Goal: Task Accomplishment & Management: Complete application form

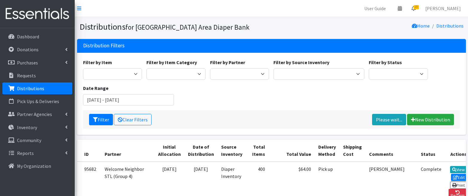
click at [416, 7] on icon at bounding box center [414, 8] width 4 height 5
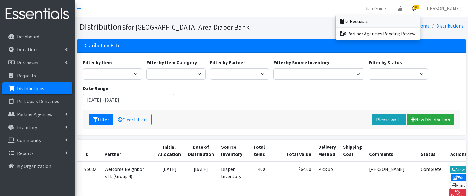
click at [406, 19] on link "15 Requests" at bounding box center [378, 21] width 85 height 12
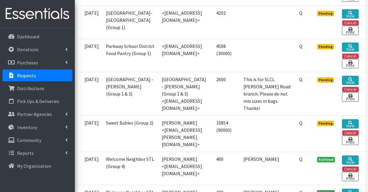
scroll to position [715, 0]
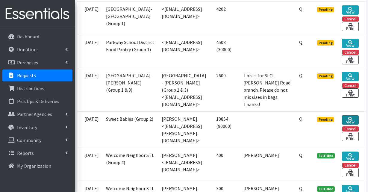
click at [358, 124] on link "View" at bounding box center [350, 119] width 16 height 9
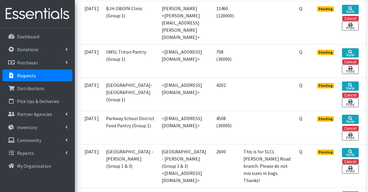
scroll to position [639, 18]
click at [351, 52] on link "View" at bounding box center [350, 52] width 16 height 9
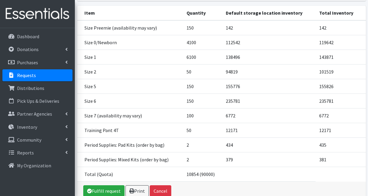
scroll to position [99, 0]
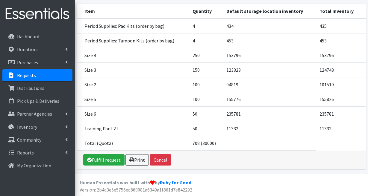
scroll to position [90, 0]
click at [109, 159] on link "Fulfill request" at bounding box center [103, 159] width 41 height 11
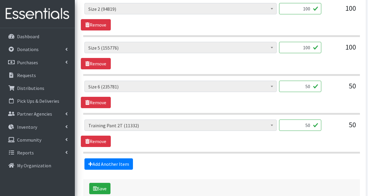
scroll to position [488, 0]
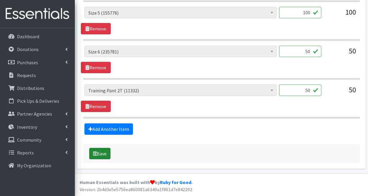
click at [104, 151] on button "Save" at bounding box center [99, 153] width 21 height 11
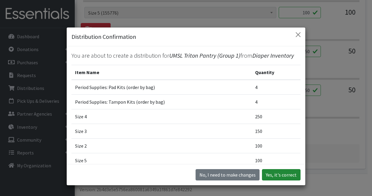
click at [278, 173] on button "Yes, it's correct" at bounding box center [281, 174] width 39 height 11
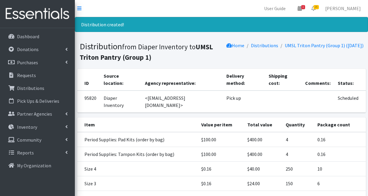
scroll to position [100, 0]
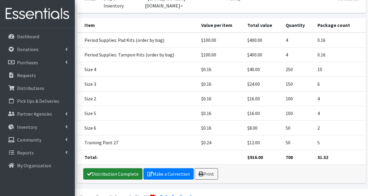
click at [125, 168] on link "Distribution Complete" at bounding box center [112, 173] width 59 height 11
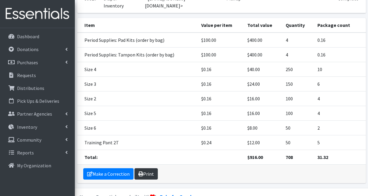
click at [153, 168] on link "Print" at bounding box center [145, 173] width 23 height 11
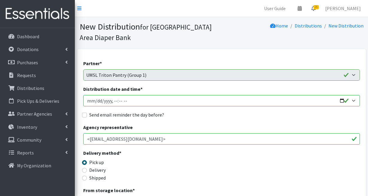
click at [319, 8] on span "16" at bounding box center [315, 7] width 5 height 4
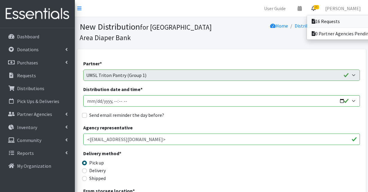
click at [319, 19] on link "16 Requests" at bounding box center [348, 21] width 83 height 12
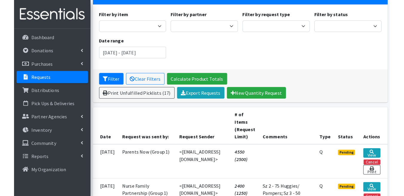
scroll to position [89, 0]
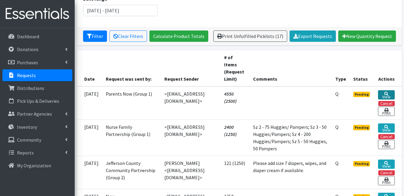
click at [367, 94] on link "View" at bounding box center [386, 94] width 16 height 9
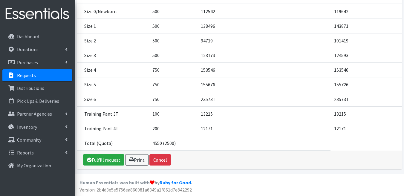
scroll to position [79, 0]
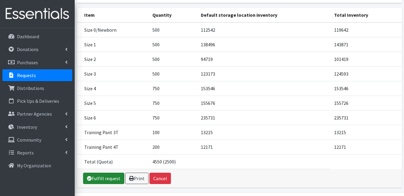
click at [105, 177] on link "Fulfill request" at bounding box center [103, 178] width 41 height 11
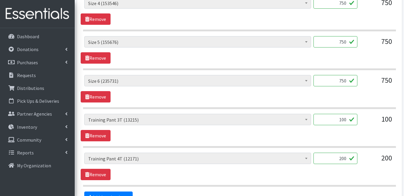
scroll to position [466, 0]
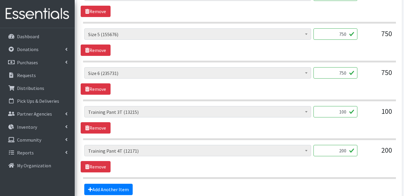
click at [345, 67] on input "750" at bounding box center [336, 72] width 44 height 11
type input "700"
click at [344, 28] on input "750" at bounding box center [336, 33] width 44 height 11
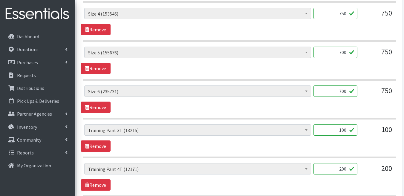
scroll to position [440, 0]
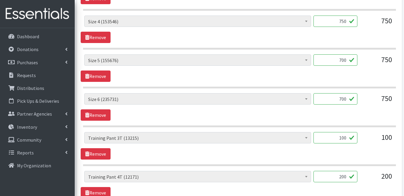
type input "700"
click at [345, 16] on input "750" at bounding box center [336, 21] width 44 height 11
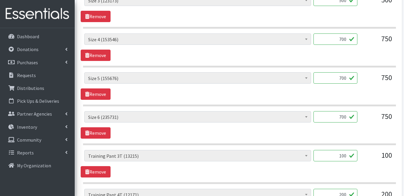
scroll to position [338, 0]
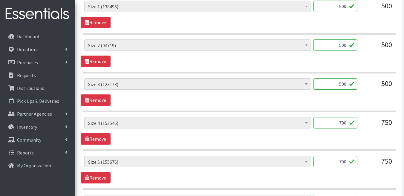
type input "700"
drag, startPoint x: 347, startPoint y: 73, endPoint x: 335, endPoint y: 72, distance: 12.3
click at [335, 78] on input "500" at bounding box center [336, 83] width 44 height 11
type input "450"
drag, startPoint x: 344, startPoint y: 35, endPoint x: 339, endPoint y: 35, distance: 4.5
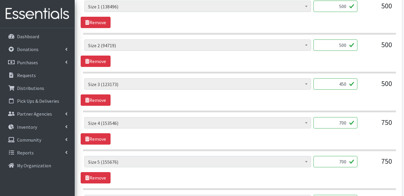
click at [339, 39] on input "500" at bounding box center [336, 44] width 44 height 11
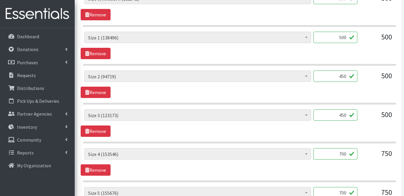
scroll to position [303, 0]
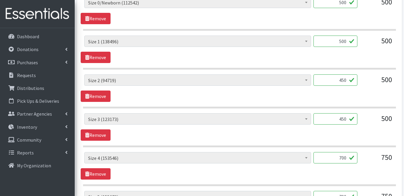
type input "450"
drag, startPoint x: 346, startPoint y: 30, endPoint x: 335, endPoint y: 29, distance: 11.4
click at [335, 36] on input "500" at bounding box center [336, 41] width 44 height 11
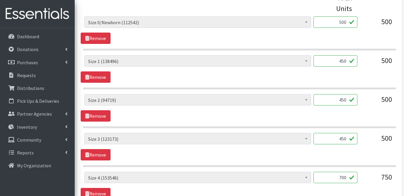
scroll to position [280, 0]
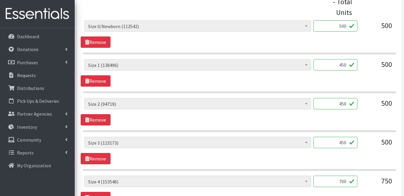
type input "450"
drag, startPoint x: 346, startPoint y: 15, endPoint x: 336, endPoint y: 15, distance: 9.9
click at [336, 20] on input "500" at bounding box center [336, 25] width 44 height 11
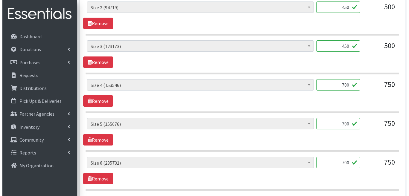
scroll to position [516, 0]
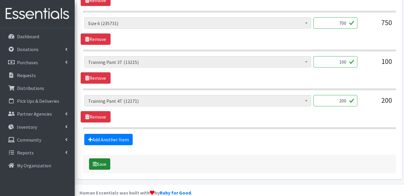
type input "450"
click at [104, 159] on button "Save" at bounding box center [99, 164] width 21 height 11
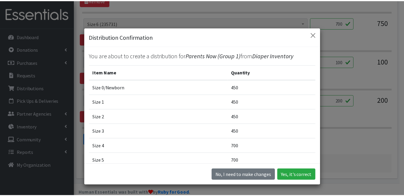
scroll to position [78, 0]
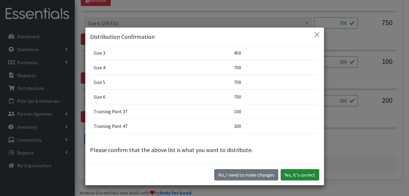
click at [299, 179] on button "Yes, it's correct" at bounding box center [300, 174] width 39 height 11
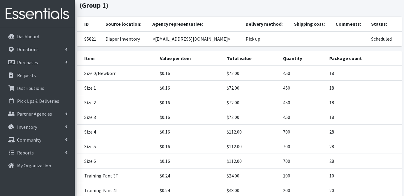
scroll to position [114, 0]
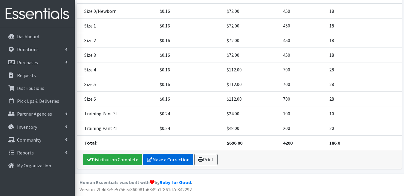
click at [170, 159] on link "Make a Correction" at bounding box center [168, 159] width 50 height 11
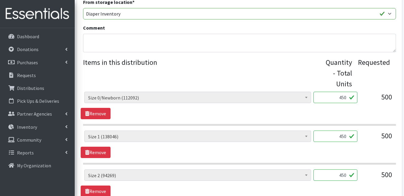
scroll to position [192, 0]
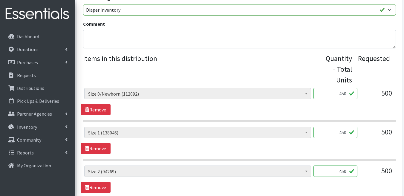
click at [344, 88] on input "450" at bounding box center [336, 93] width 44 height 11
type input "400"
click at [345, 127] on input "450" at bounding box center [336, 132] width 44 height 11
type input "400"
click at [345, 166] on input "450" at bounding box center [336, 171] width 44 height 11
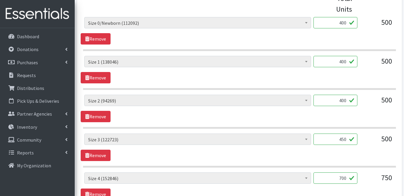
scroll to position [267, 0]
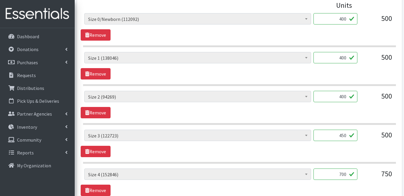
type input "400"
click at [345, 130] on input "450" at bounding box center [336, 135] width 44 height 11
type input "400"
drag, startPoint x: 344, startPoint y: 164, endPoint x: 339, endPoint y: 164, distance: 4.5
click at [339, 169] on input "700" at bounding box center [336, 174] width 44 height 11
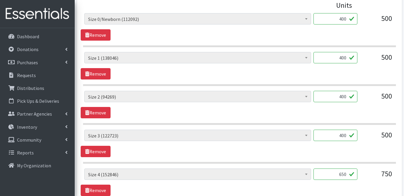
scroll to position [321, 0]
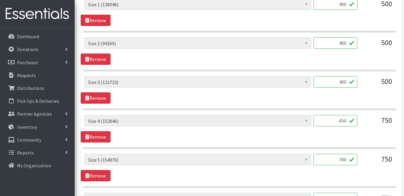
type input "650"
drag, startPoint x: 344, startPoint y: 150, endPoint x: 338, endPoint y: 150, distance: 6.0
click at [338, 154] on input "700" at bounding box center [336, 159] width 44 height 11
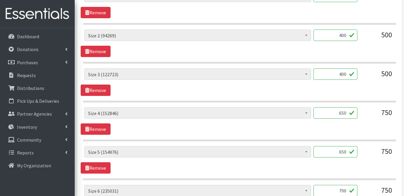
type input "650"
drag, startPoint x: 344, startPoint y: 180, endPoint x: 339, endPoint y: 180, distance: 4.2
click at [339, 185] on input "700" at bounding box center [336, 190] width 44 height 11
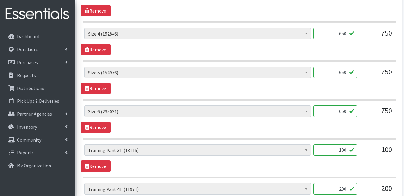
scroll to position [496, 0]
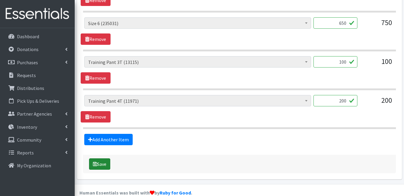
type input "650"
click at [100, 159] on button "Save" at bounding box center [99, 164] width 21 height 11
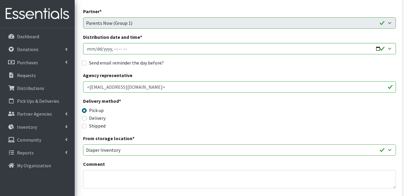
scroll to position [0, 0]
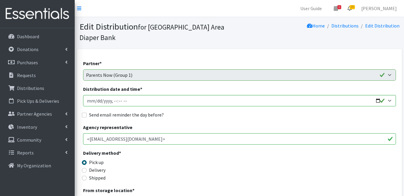
click at [352, 6] on icon at bounding box center [350, 8] width 4 height 5
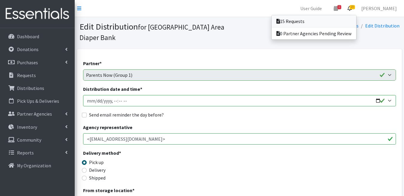
click at [344, 24] on link "15 Requests" at bounding box center [314, 21] width 85 height 12
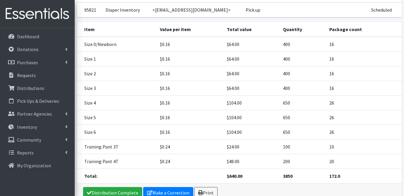
scroll to position [114, 0]
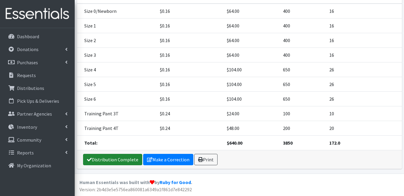
click at [130, 159] on link "Distribution Complete" at bounding box center [112, 159] width 59 height 11
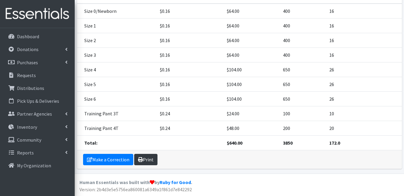
click at [155, 159] on link "Print" at bounding box center [145, 159] width 23 height 11
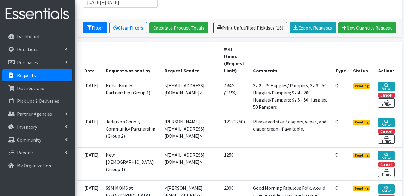
scroll to position [107, 0]
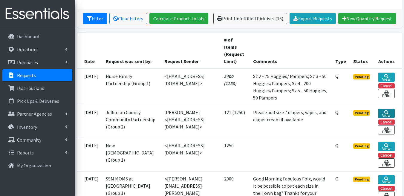
click at [386, 115] on link "View" at bounding box center [386, 113] width 16 height 9
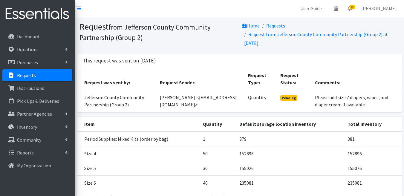
scroll to position [54, 0]
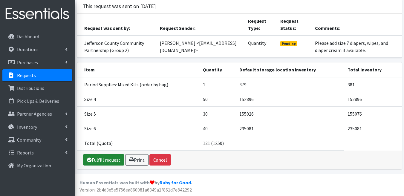
click at [114, 159] on link "Fulfill request" at bounding box center [103, 159] width 41 height 11
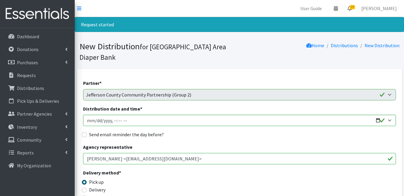
click at [355, 7] on span "14" at bounding box center [352, 7] width 5 height 4
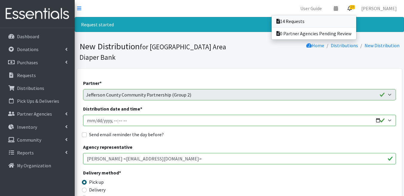
click at [351, 18] on link "14 Requests" at bounding box center [314, 21] width 85 height 12
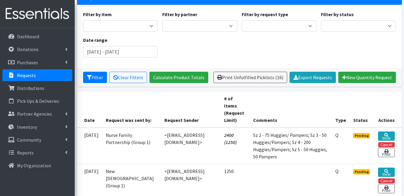
scroll to position [65, 0]
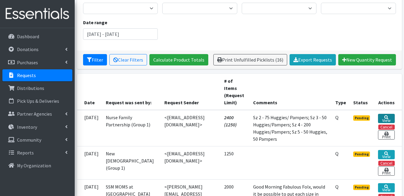
click at [385, 117] on icon at bounding box center [387, 117] width 4 height 4
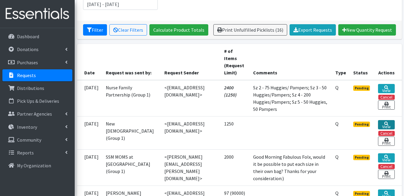
click at [386, 122] on icon at bounding box center [387, 124] width 4 height 4
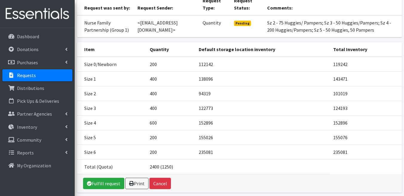
scroll to position [90, 0]
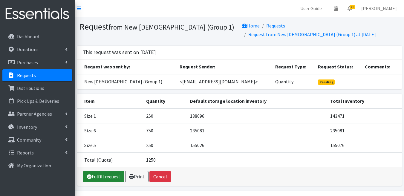
click at [102, 180] on link "Fulfill request" at bounding box center [103, 176] width 41 height 11
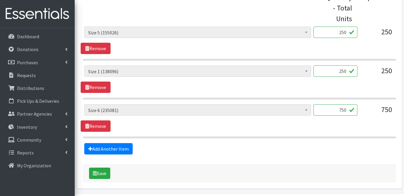
scroll to position [277, 0]
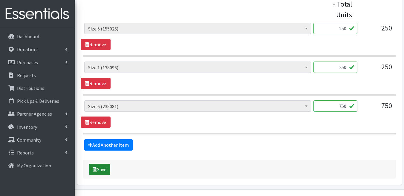
click at [107, 164] on button "Save" at bounding box center [99, 169] width 21 height 11
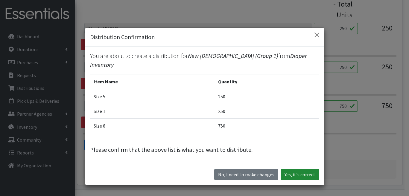
click at [297, 175] on button "Yes, it's correct" at bounding box center [300, 174] width 39 height 11
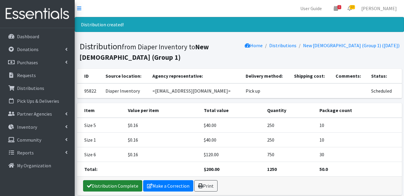
click at [124, 185] on link "Distribution Complete" at bounding box center [112, 185] width 59 height 11
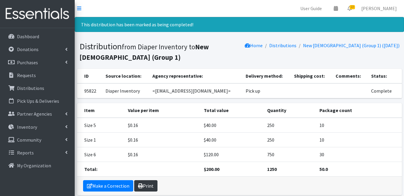
click at [154, 185] on link "Print" at bounding box center [145, 185] width 23 height 11
click at [355, 7] on span "13" at bounding box center [352, 7] width 5 height 4
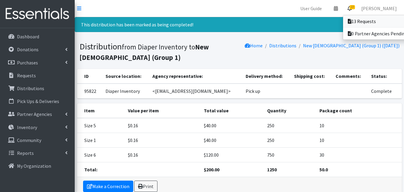
click at [358, 19] on link "13 Requests" at bounding box center [384, 21] width 83 height 12
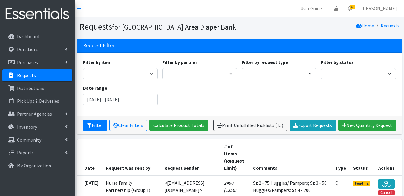
scroll to position [103, 0]
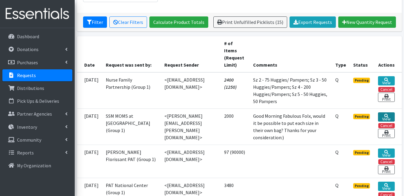
click at [386, 116] on icon at bounding box center [387, 116] width 4 height 4
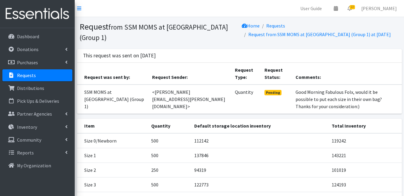
scroll to position [64, 0]
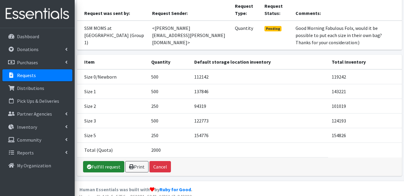
click at [103, 161] on link "Fulfill request" at bounding box center [103, 166] width 41 height 11
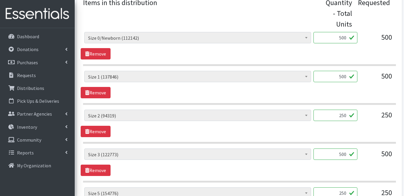
scroll to position [360, 0]
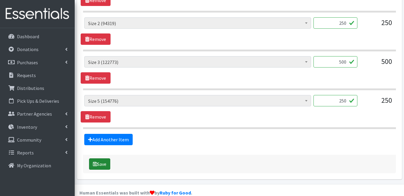
click at [104, 159] on button "Save" at bounding box center [99, 164] width 21 height 11
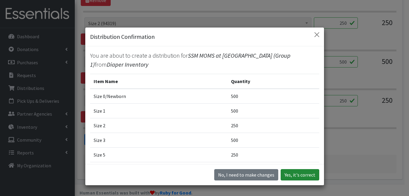
click at [302, 171] on button "Yes, it's correct" at bounding box center [300, 174] width 39 height 11
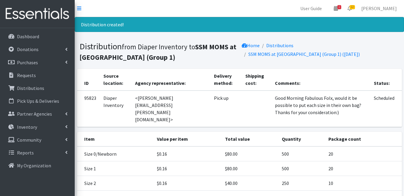
scroll to position [77, 0]
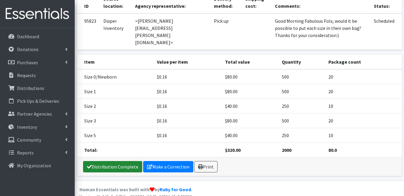
click at [117, 161] on link "Distribution Complete" at bounding box center [112, 166] width 59 height 11
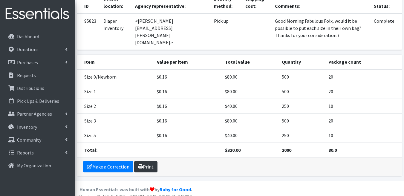
click at [152, 161] on link "Print" at bounding box center [145, 166] width 23 height 11
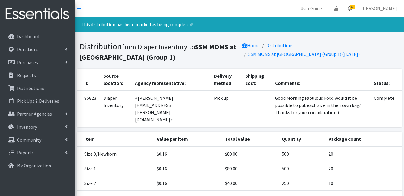
click at [354, 7] on span "12" at bounding box center [352, 7] width 5 height 4
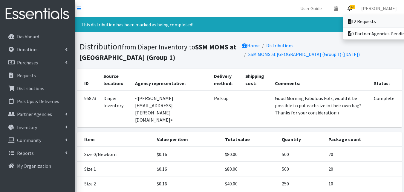
click at [357, 22] on link "12 Requests" at bounding box center [384, 21] width 83 height 12
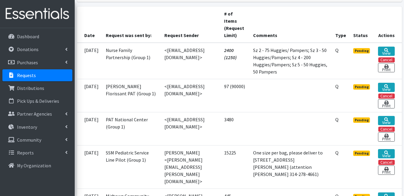
scroll to position [137, 0]
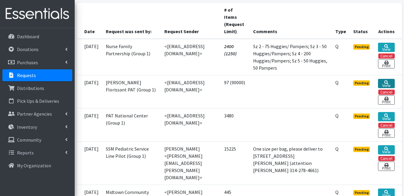
click at [386, 83] on icon at bounding box center [387, 82] width 4 height 4
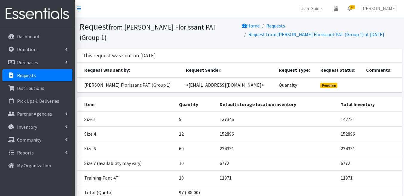
scroll to position [46, 0]
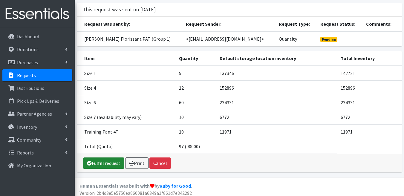
click at [117, 162] on link "Fulfill request" at bounding box center [103, 163] width 41 height 11
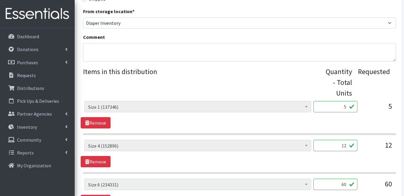
scroll to position [229, 0]
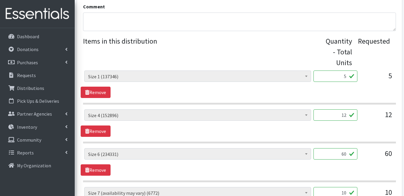
click at [346, 71] on input "5" at bounding box center [336, 76] width 44 height 11
click at [345, 71] on input "5" at bounding box center [336, 76] width 44 height 11
type input "125"
click at [346, 109] on input "12" at bounding box center [336, 114] width 44 height 11
click at [347, 109] on input "12" at bounding box center [336, 114] width 44 height 11
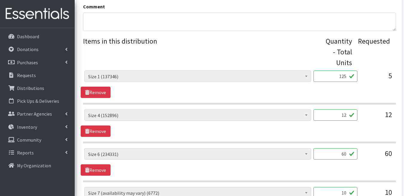
drag, startPoint x: 346, startPoint y: 103, endPoint x: 333, endPoint y: 104, distance: 13.5
click at [333, 109] on input "12" at bounding box center [336, 114] width 44 height 11
type input "300"
drag, startPoint x: 347, startPoint y: 144, endPoint x: 339, endPoint y: 143, distance: 7.9
click at [339, 148] on input "60" at bounding box center [336, 153] width 44 height 11
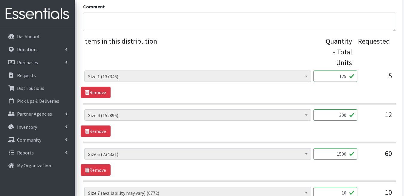
scroll to position [281, 0]
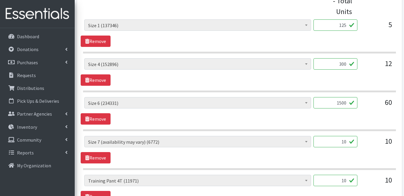
type input "1500"
click at [345, 136] on input "10" at bounding box center [336, 141] width 44 height 11
drag, startPoint x: 347, startPoint y: 132, endPoint x: 337, endPoint y: 132, distance: 9.3
click at [337, 136] on input "10" at bounding box center [336, 141] width 44 height 11
type input "250"
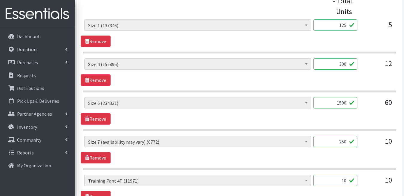
click at [347, 175] on input "10" at bounding box center [336, 180] width 44 height 11
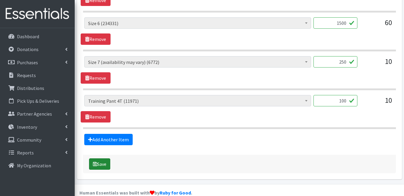
type input "100"
click at [106, 159] on button "Save" at bounding box center [99, 164] width 21 height 11
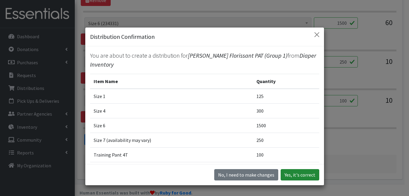
click at [292, 174] on button "Yes, it's correct" at bounding box center [300, 174] width 39 height 11
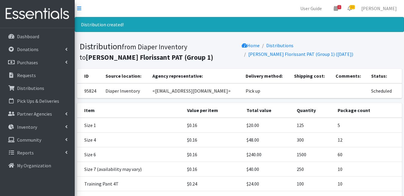
scroll to position [56, 0]
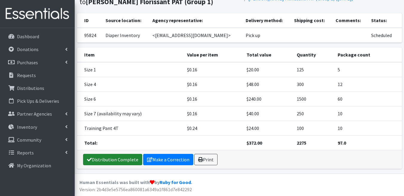
click at [124, 160] on link "Distribution Complete" at bounding box center [112, 159] width 59 height 11
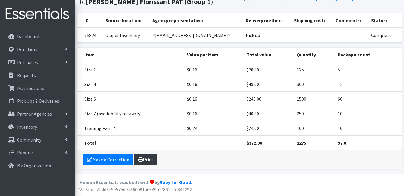
click at [151, 158] on link "Print" at bounding box center [145, 159] width 23 height 11
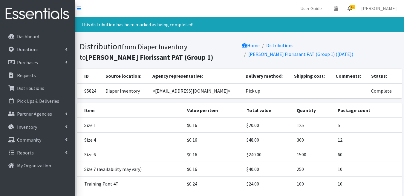
click at [354, 7] on span "11" at bounding box center [352, 7] width 5 height 4
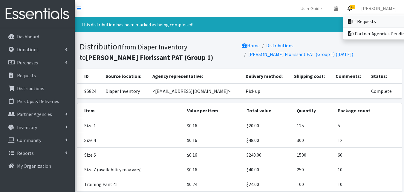
click at [360, 22] on link "11 Requests" at bounding box center [384, 21] width 83 height 12
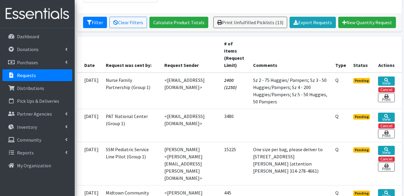
scroll to position [147, 0]
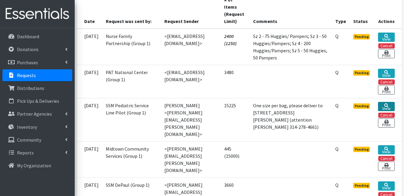
click at [390, 106] on link "View" at bounding box center [386, 106] width 16 height 9
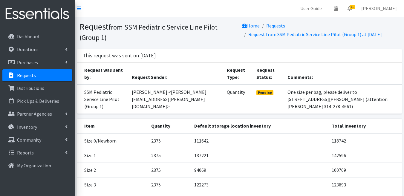
scroll to position [100, 0]
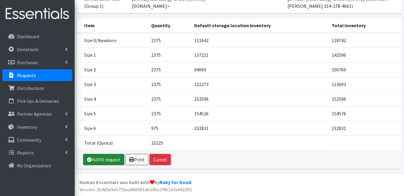
click at [109, 159] on link "Fulfill request" at bounding box center [103, 159] width 41 height 11
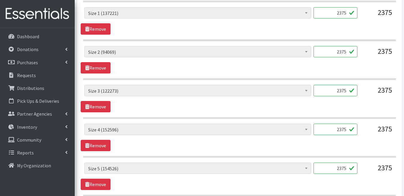
scroll to position [438, 0]
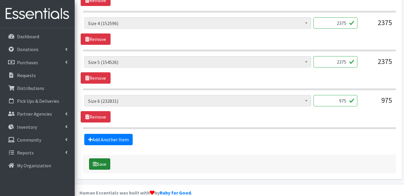
click at [102, 159] on button "Save" at bounding box center [99, 164] width 21 height 11
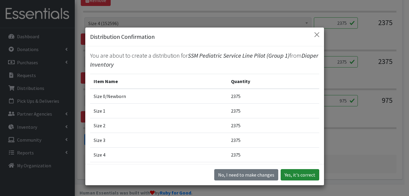
click at [295, 175] on button "Yes, it's correct" at bounding box center [300, 174] width 39 height 11
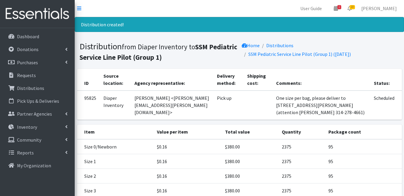
scroll to position [114, 0]
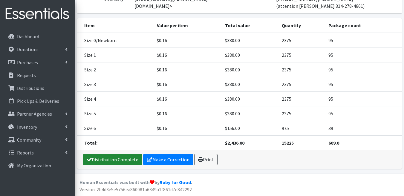
click at [131, 159] on link "Distribution Complete" at bounding box center [112, 159] width 59 height 11
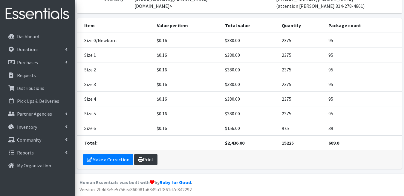
click at [152, 161] on link "Print" at bounding box center [145, 159] width 23 height 11
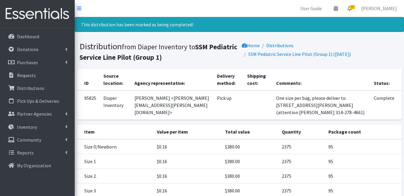
click at [352, 7] on icon at bounding box center [350, 8] width 4 height 5
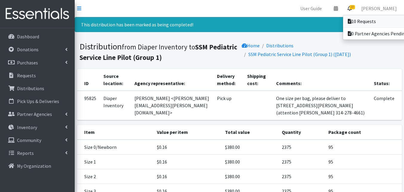
click at [361, 21] on link "10 Requests" at bounding box center [384, 21] width 83 height 12
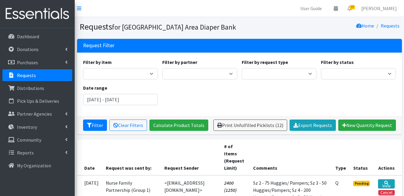
scroll to position [112, 0]
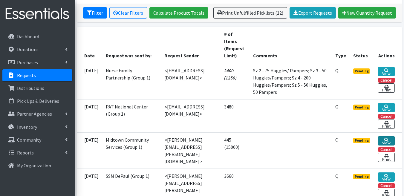
click at [386, 142] on link "View" at bounding box center [386, 140] width 16 height 9
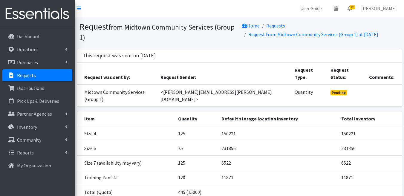
scroll to position [27, 0]
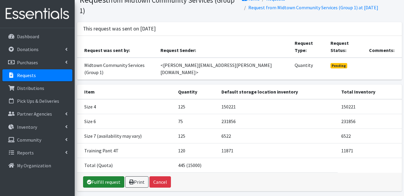
click at [105, 176] on link "Fulfill request" at bounding box center [103, 181] width 41 height 11
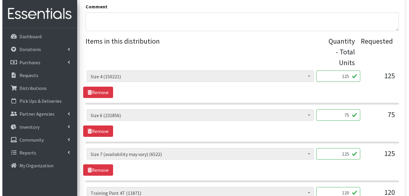
scroll to position [322, 0]
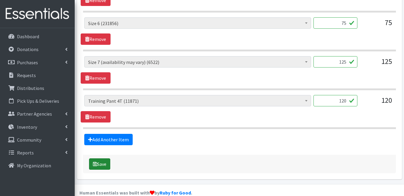
click at [105, 159] on button "Save" at bounding box center [99, 164] width 21 height 11
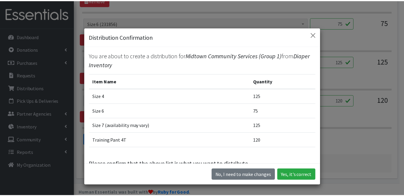
scroll to position [14, 0]
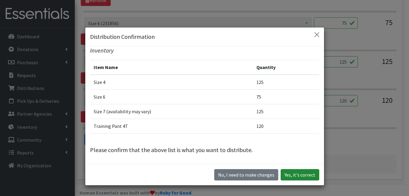
click at [305, 175] on button "Yes, it's correct" at bounding box center [300, 174] width 39 height 11
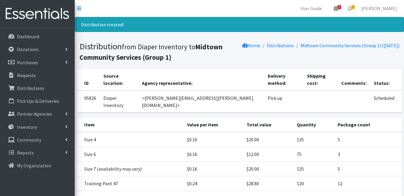
scroll to position [41, 0]
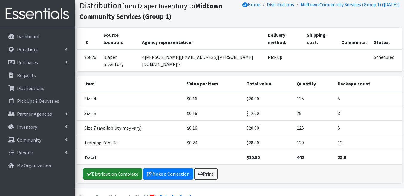
click at [130, 168] on link "Distribution Complete" at bounding box center [112, 173] width 59 height 11
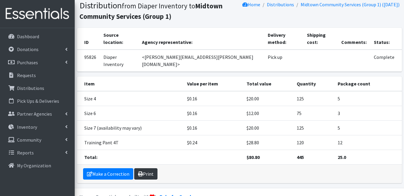
click at [149, 168] on link "Print" at bounding box center [145, 173] width 23 height 11
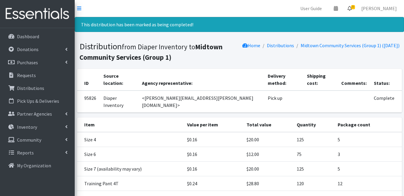
click at [352, 6] on icon at bounding box center [350, 8] width 4 height 5
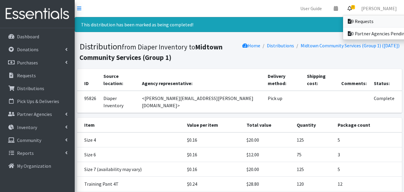
click at [358, 21] on link "9 Requests" at bounding box center [384, 21] width 83 height 12
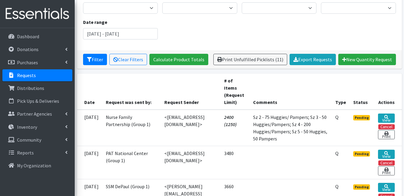
scroll to position [136, 0]
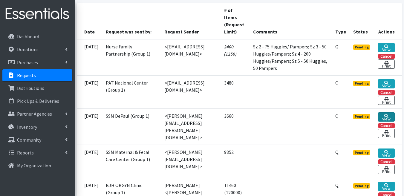
click at [386, 116] on link "View" at bounding box center [386, 116] width 16 height 9
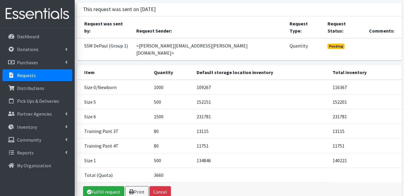
scroll to position [54, 0]
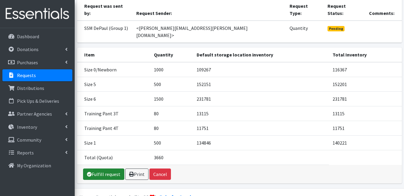
click at [103, 169] on link "Fulfill request" at bounding box center [103, 174] width 41 height 11
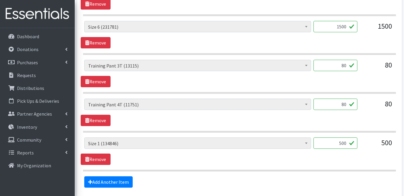
scroll to position [399, 0]
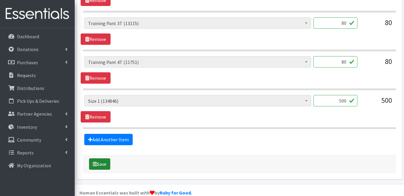
click at [105, 159] on button "Save" at bounding box center [99, 164] width 21 height 11
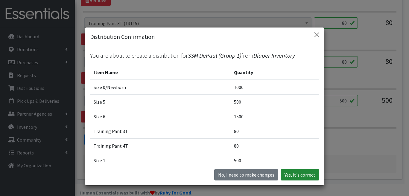
click at [291, 173] on button "Yes, it's correct" at bounding box center [300, 174] width 39 height 11
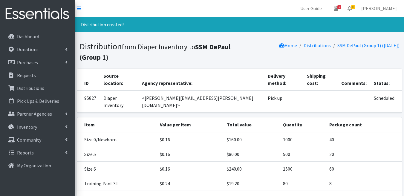
scroll to position [70, 0]
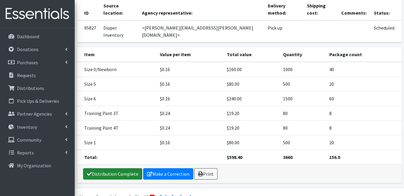
click at [112, 168] on link "Distribution Complete" at bounding box center [112, 173] width 59 height 11
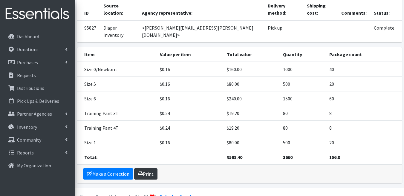
click at [150, 168] on link "Print" at bounding box center [145, 173] width 23 height 11
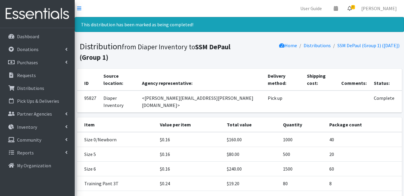
click at [352, 7] on icon at bounding box center [350, 8] width 4 height 5
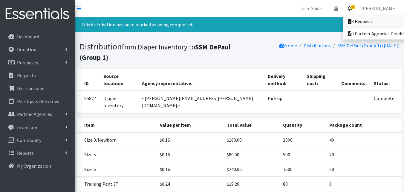
click at [362, 21] on link "8 Requests" at bounding box center [384, 21] width 83 height 12
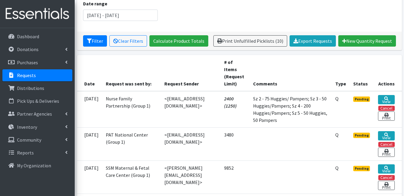
scroll to position [115, 0]
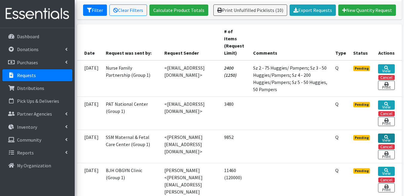
click at [388, 140] on link "View" at bounding box center [386, 138] width 16 height 9
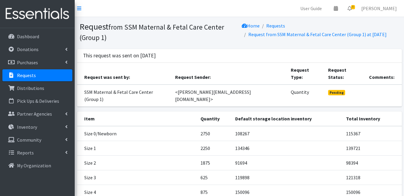
scroll to position [102, 0]
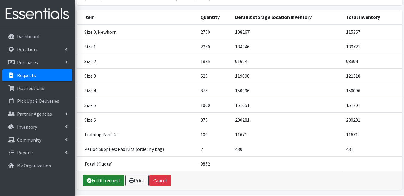
click at [105, 175] on link "Fulfill request" at bounding box center [103, 180] width 41 height 11
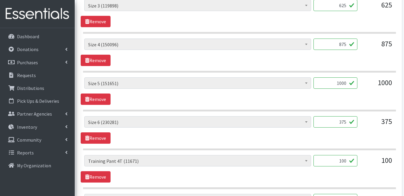
scroll to position [516, 0]
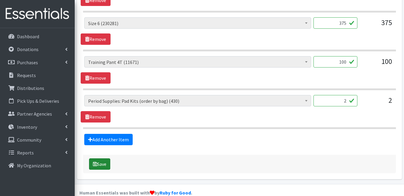
click at [100, 159] on button "Save" at bounding box center [99, 164] width 21 height 11
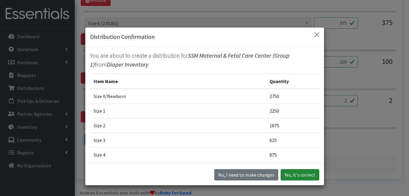
click at [301, 174] on button "Yes, it's correct" at bounding box center [300, 174] width 39 height 11
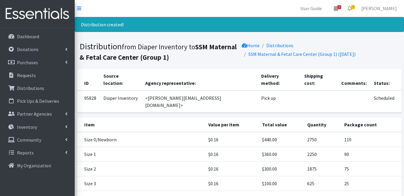
scroll to position [114, 0]
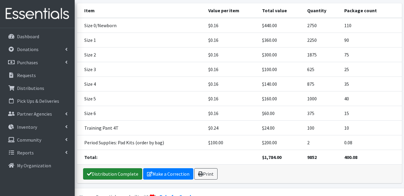
click at [115, 168] on link "Distribution Complete" at bounding box center [112, 173] width 59 height 11
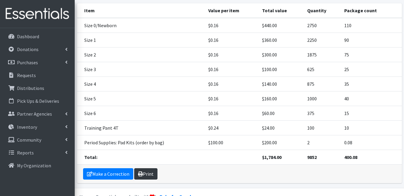
click at [149, 168] on link "Print" at bounding box center [145, 173] width 23 height 11
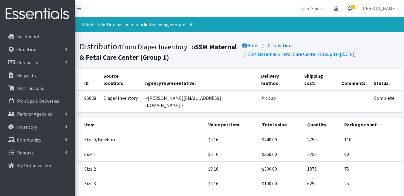
click at [352, 9] on icon at bounding box center [350, 8] width 4 height 5
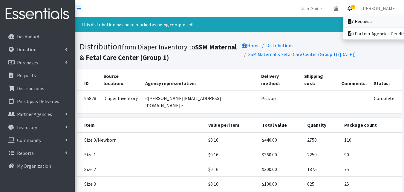
click at [360, 19] on link "7 Requests" at bounding box center [384, 21] width 83 height 12
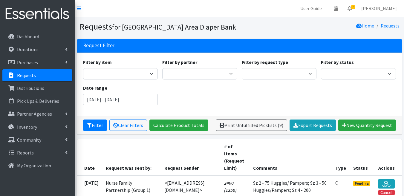
scroll to position [102, 0]
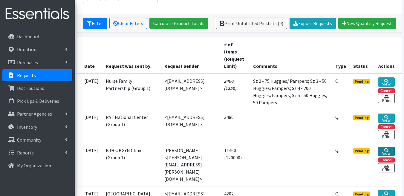
click at [389, 151] on link "View" at bounding box center [386, 151] width 16 height 9
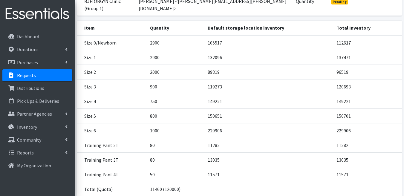
scroll to position [95, 0]
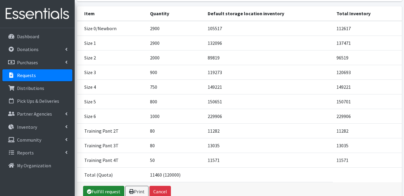
click at [102, 186] on link "Fulfill request" at bounding box center [103, 191] width 41 height 11
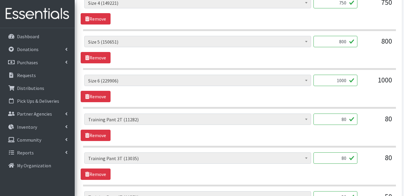
scroll to position [555, 0]
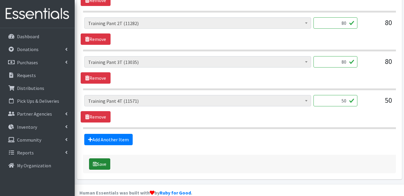
click at [101, 159] on button "Save" at bounding box center [99, 164] width 21 height 11
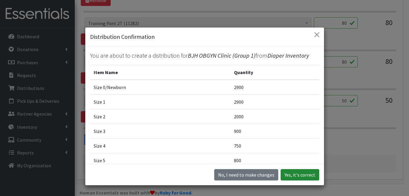
click at [298, 174] on button "Yes, it's correct" at bounding box center [300, 174] width 39 height 11
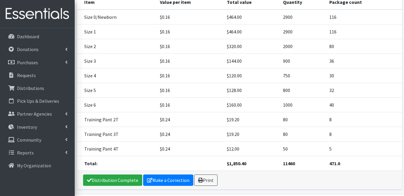
scroll to position [129, 0]
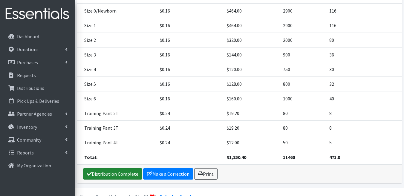
click at [135, 168] on link "Distribution Complete" at bounding box center [112, 173] width 59 height 11
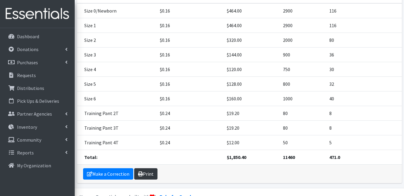
click at [150, 168] on link "Print" at bounding box center [145, 173] width 23 height 11
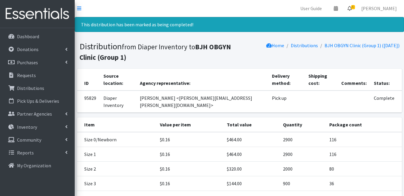
click at [352, 7] on icon at bounding box center [350, 8] width 4 height 5
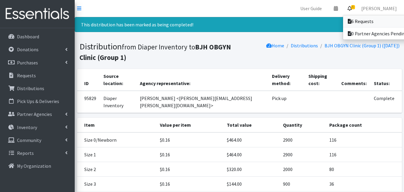
click at [360, 20] on link "6 Requests" at bounding box center [384, 21] width 83 height 12
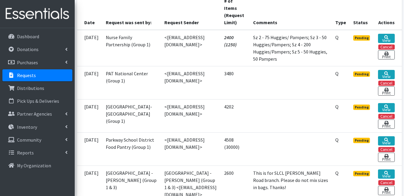
scroll to position [173, 0]
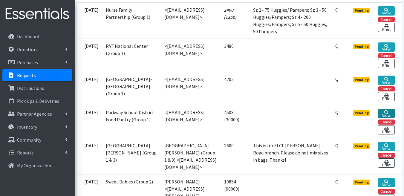
click at [388, 118] on link "View" at bounding box center [386, 113] width 16 height 9
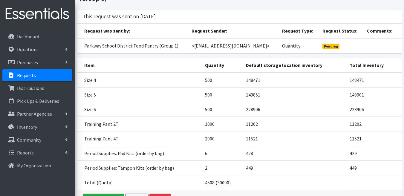
scroll to position [84, 0]
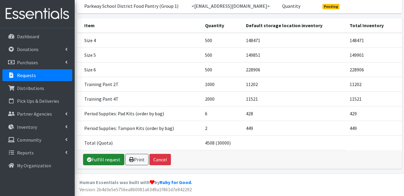
click at [115, 159] on link "Fulfill request" at bounding box center [103, 159] width 41 height 11
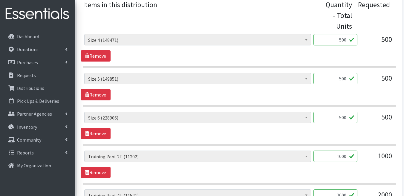
scroll to position [297, 0]
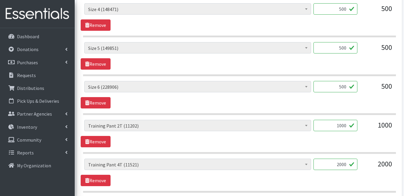
drag, startPoint x: 345, startPoint y: 116, endPoint x: 351, endPoint y: 116, distance: 6.9
click at [351, 120] on input "1000" at bounding box center [336, 125] width 44 height 11
type input "100"
drag, startPoint x: 345, startPoint y: 154, endPoint x: 348, endPoint y: 150, distance: 4.8
click at [346, 159] on input "2000" at bounding box center [336, 164] width 44 height 11
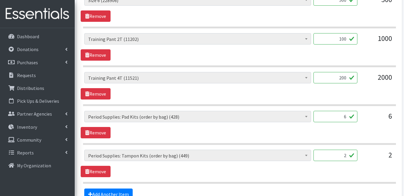
scroll to position [405, 0]
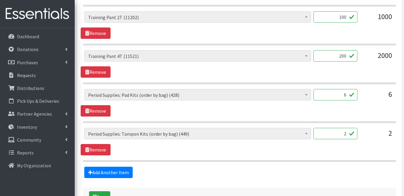
type input "200"
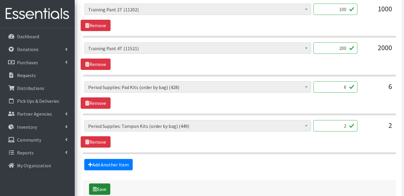
scroll to position [421, 0]
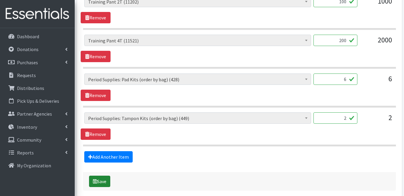
click at [102, 176] on button "Save" at bounding box center [99, 181] width 21 height 11
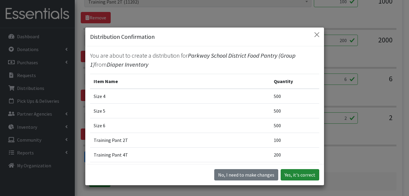
click at [300, 175] on button "Yes, it's correct" at bounding box center [300, 174] width 39 height 11
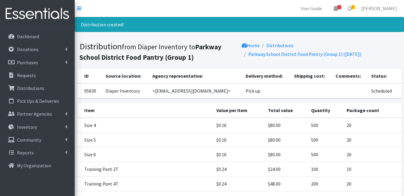
scroll to position [85, 0]
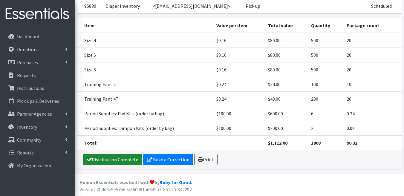
click at [126, 159] on link "Distribution Complete" at bounding box center [112, 159] width 59 height 11
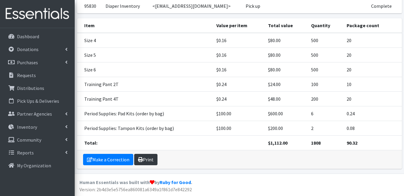
click at [146, 158] on link "Print" at bounding box center [145, 159] width 23 height 11
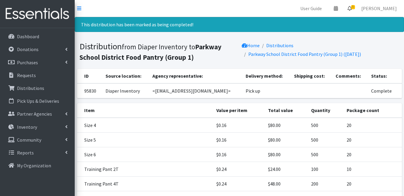
click at [352, 8] on icon at bounding box center [350, 8] width 4 height 5
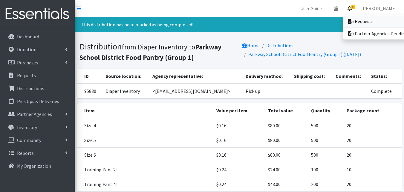
click at [358, 19] on link "5 Requests" at bounding box center [384, 21] width 83 height 12
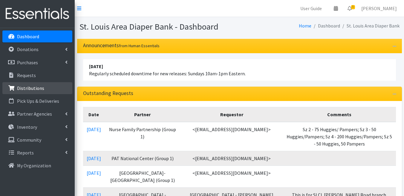
click at [32, 89] on p "Distributions" at bounding box center [30, 88] width 27 height 6
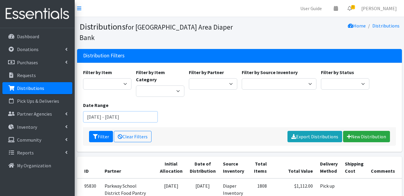
click at [104, 111] on input "July 1, 2025 - October 1, 2025" at bounding box center [120, 116] width 75 height 11
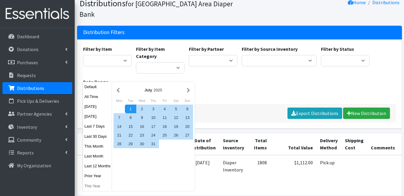
scroll to position [27, 0]
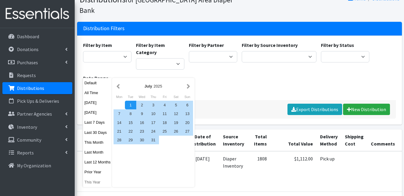
click at [98, 182] on button "This Year" at bounding box center [97, 182] width 29 height 9
type input "January 1, 2025 - December 31, 2025"
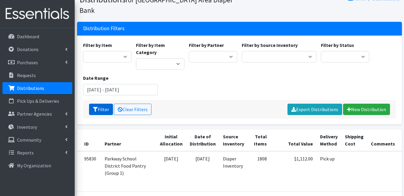
click at [104, 104] on button "Filter" at bounding box center [101, 109] width 24 height 11
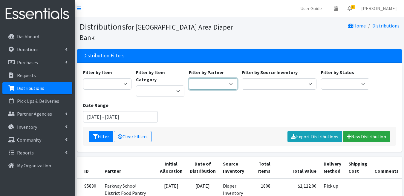
click at [227, 78] on select "Affinia Healthcare (Group 2) Annie Malone (Group 1) Assistance League of St. Lo…" at bounding box center [213, 83] width 48 height 11
select select "2418"
click at [100, 131] on button "Filter" at bounding box center [101, 136] width 24 height 11
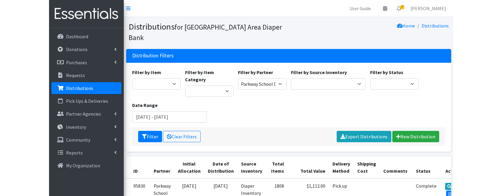
scroll to position [46, 0]
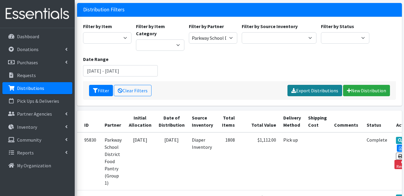
click at [303, 85] on link "Export Distributions" at bounding box center [315, 90] width 55 height 11
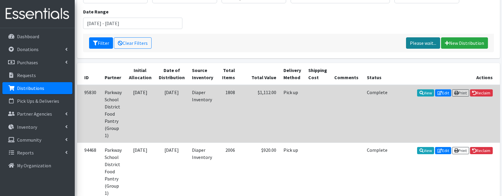
scroll to position [0, 0]
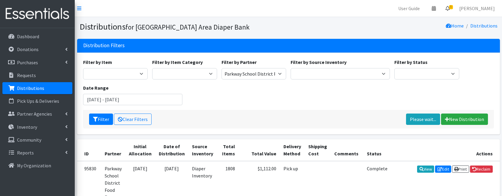
click at [404, 7] on icon at bounding box center [448, 8] width 4 height 5
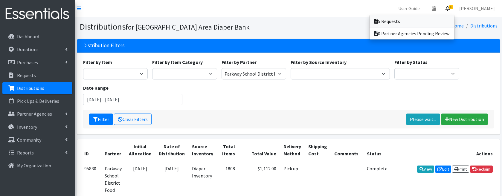
click at [404, 22] on link "5 Requests" at bounding box center [412, 21] width 85 height 12
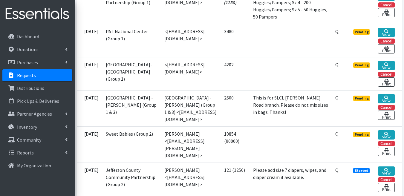
scroll to position [219, 0]
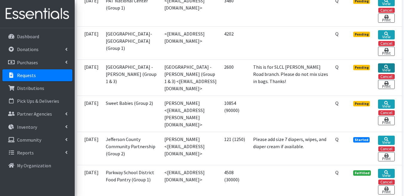
click at [385, 69] on icon at bounding box center [387, 67] width 4 height 4
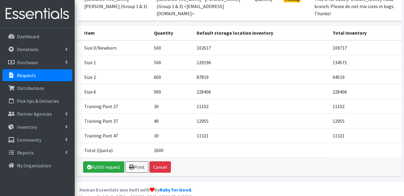
scroll to position [53, 0]
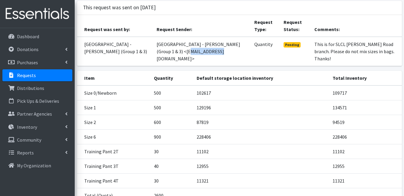
drag, startPoint x: 207, startPoint y: 51, endPoint x: 179, endPoint y: 49, distance: 27.6
click at [179, 49] on td "[GEOGRAPHIC_DATA] - [PERSON_NAME] (Group 1 & 3) <[EMAIL_ADDRESS][DOMAIN_NAME]>" at bounding box center [202, 51] width 98 height 29
copy td "[EMAIL_ADDRESS][DOMAIN_NAME]"
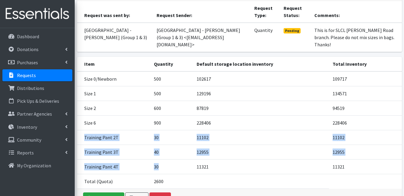
drag, startPoint x: 85, startPoint y: 129, endPoint x: 171, endPoint y: 162, distance: 92.2
click at [171, 162] on tbody "Size 0/Newborn 500 102617 109717 Size 1 500 129196 134571 Size 2 600 87819 9451…" at bounding box center [239, 130] width 325 height 118
copy tbody "Training Pant 2T 30 11102 11102 Training Pant 3T 40 12955 12955 Training Pant 4…"
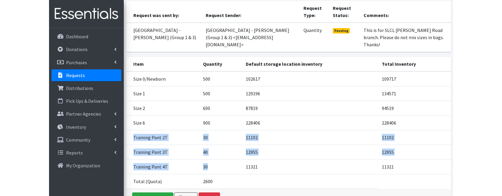
scroll to position [59, 0]
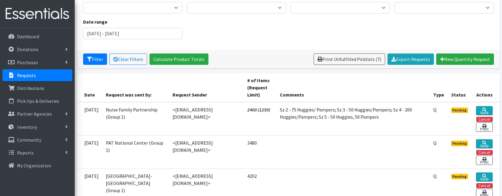
scroll to position [97, 0]
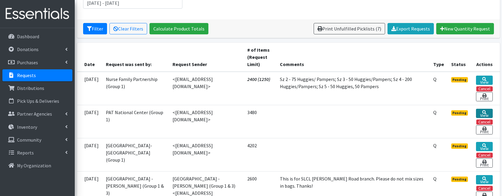
click at [484, 112] on icon at bounding box center [484, 112] width 4 height 4
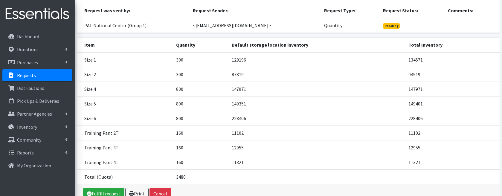
scroll to position [83, 0]
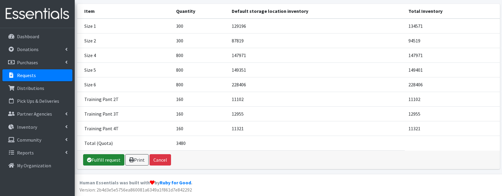
click at [106, 159] on link "Fulfill request" at bounding box center [103, 159] width 41 height 11
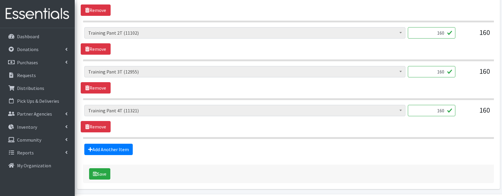
scroll to position [466, 0]
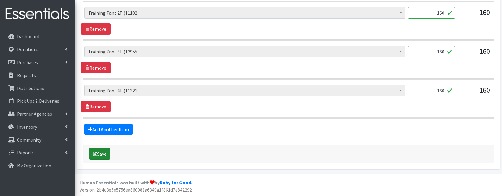
click at [105, 151] on button "Save" at bounding box center [99, 153] width 21 height 11
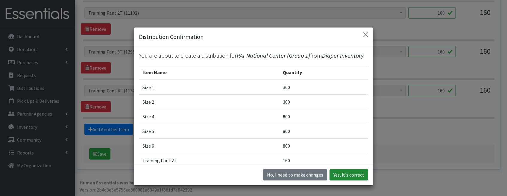
click at [348, 174] on button "Yes, it's correct" at bounding box center [348, 174] width 39 height 11
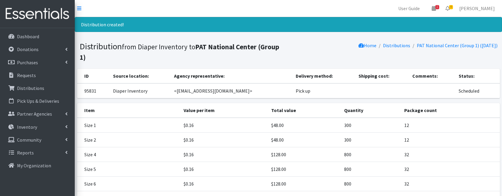
scroll to position [89, 0]
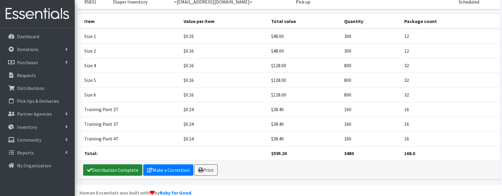
click at [127, 164] on link "Distribution Complete" at bounding box center [112, 169] width 59 height 11
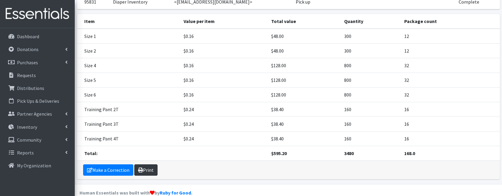
click at [147, 164] on link "Print" at bounding box center [145, 169] width 23 height 11
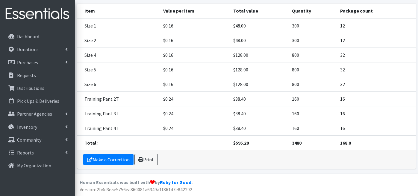
scroll to position [0, 0]
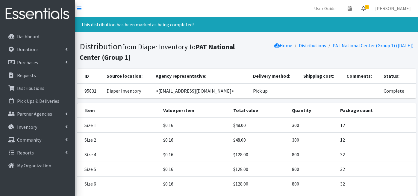
click at [365, 7] on icon at bounding box center [363, 8] width 4 height 5
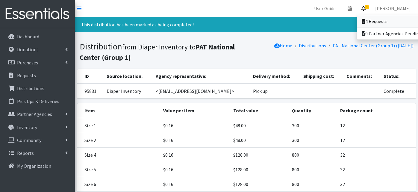
click at [377, 23] on link "4 Requests" at bounding box center [398, 21] width 83 height 12
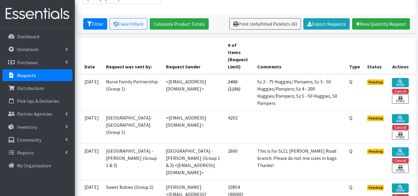
scroll to position [132, 0]
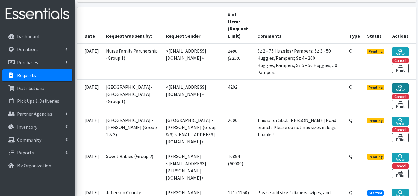
click at [400, 86] on icon at bounding box center [400, 87] width 4 height 4
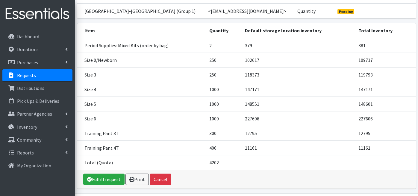
scroll to position [86, 0]
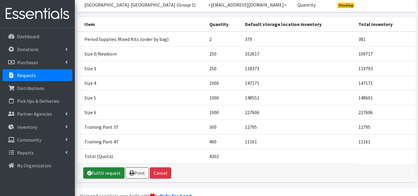
click at [116, 168] on link "Fulfill request" at bounding box center [103, 172] width 41 height 11
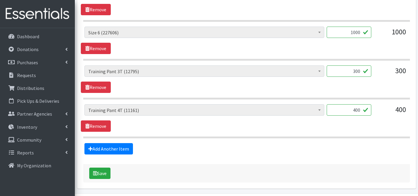
scroll to position [477, 0]
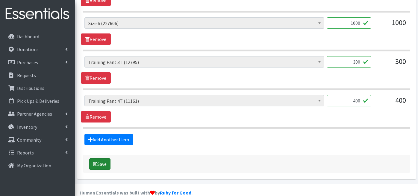
click at [103, 159] on button "Save" at bounding box center [99, 164] width 21 height 11
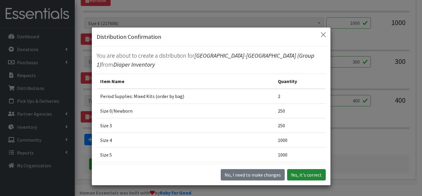
click at [306, 173] on button "Yes, it's correct" at bounding box center [306, 174] width 39 height 11
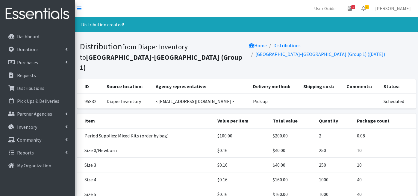
scroll to position [100, 0]
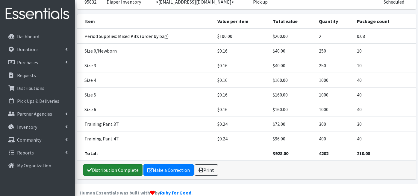
click at [120, 164] on link "Distribution Complete" at bounding box center [112, 169] width 59 height 11
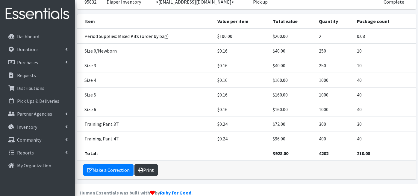
click at [143, 164] on link "Print" at bounding box center [145, 169] width 23 height 11
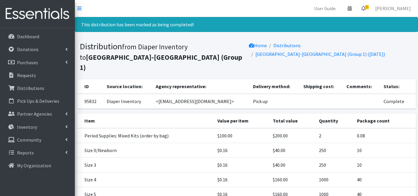
click at [365, 7] on icon at bounding box center [363, 8] width 4 height 5
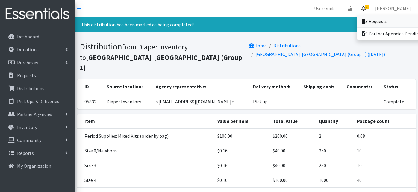
click at [373, 22] on link "3 Requests" at bounding box center [398, 21] width 83 height 12
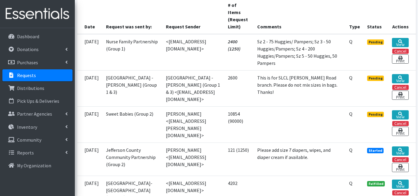
scroll to position [145, 0]
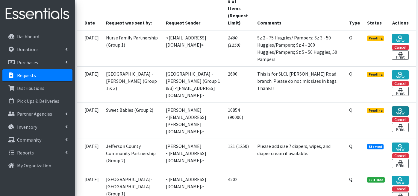
click at [402, 111] on link "View" at bounding box center [400, 110] width 16 height 9
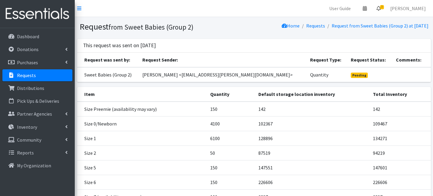
click at [381, 7] on icon at bounding box center [379, 8] width 4 height 5
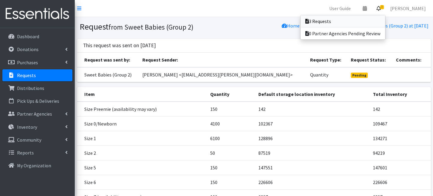
click at [366, 20] on link "3 Requests" at bounding box center [343, 21] width 85 height 12
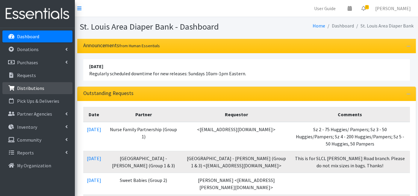
click at [42, 88] on p "Distributions" at bounding box center [30, 88] width 27 height 6
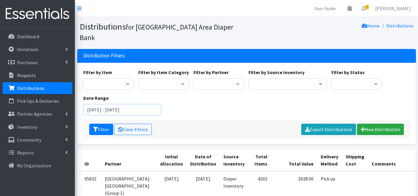
click at [124, 104] on input "July 1, 2025 - October 1, 2025" at bounding box center [122, 109] width 78 height 11
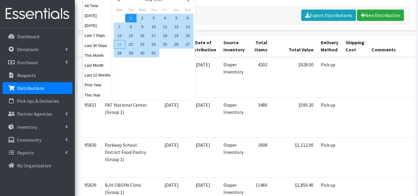
scroll to position [145, 0]
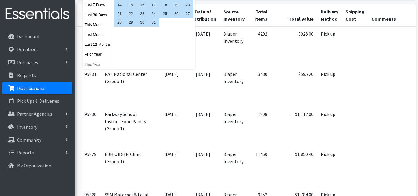
click at [91, 63] on button "This Year" at bounding box center [97, 64] width 29 height 9
type input "[DATE] - [DATE]"
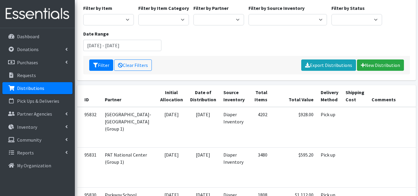
scroll to position [48, 0]
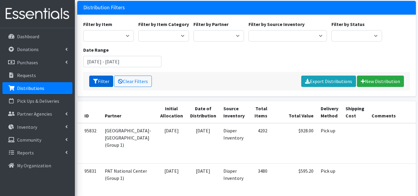
click at [98, 76] on button "Filter" at bounding box center [101, 81] width 24 height 11
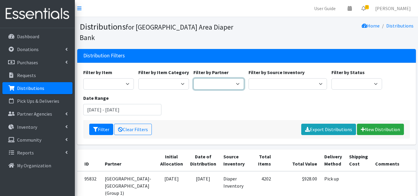
click at [221, 78] on select "Affinia Healthcare (Group 2) Annie Malone (Group 1) Assistance League of St. Lo…" at bounding box center [218, 83] width 51 height 11
select select "129"
click at [96, 127] on icon "submit" at bounding box center [95, 129] width 5 height 5
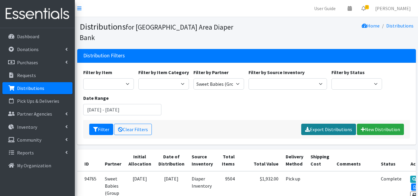
click at [321, 124] on link "Export Distributions" at bounding box center [328, 129] width 55 height 11
click at [365, 8] on icon at bounding box center [363, 8] width 4 height 5
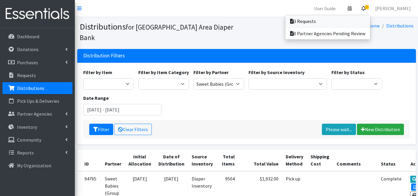
click at [356, 21] on link "3 Requests" at bounding box center [327, 21] width 85 height 12
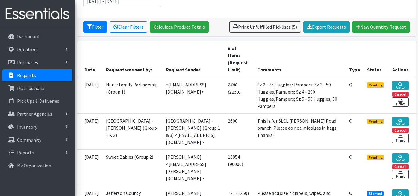
scroll to position [147, 0]
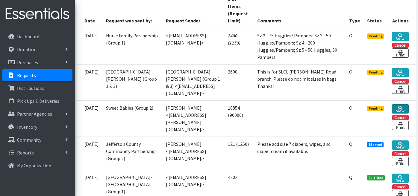
click at [401, 108] on link "View" at bounding box center [400, 108] width 16 height 9
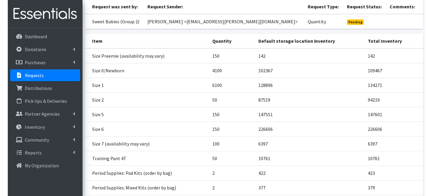
scroll to position [78, 0]
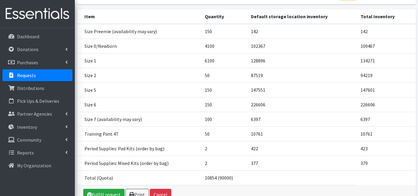
drag, startPoint x: 83, startPoint y: 29, endPoint x: 237, endPoint y: 179, distance: 214.7
click at [237, 179] on tbody "Size Preemie (availability may vary) 150 142 142 Size 0/Newborn 4100 102367 109…" at bounding box center [246, 105] width 338 height 162
copy tbody "Size Preemie (availability may vary) 150 142 142 Size 0/Newborn 4100 102367 109…"
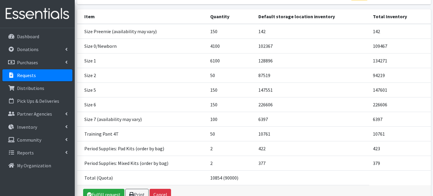
click at [169, 80] on td "Size 2" at bounding box center [142, 75] width 130 height 15
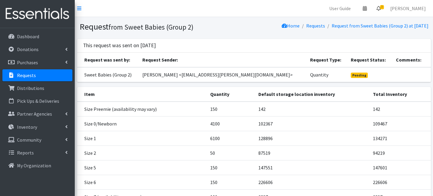
click at [381, 9] on icon at bounding box center [379, 8] width 4 height 5
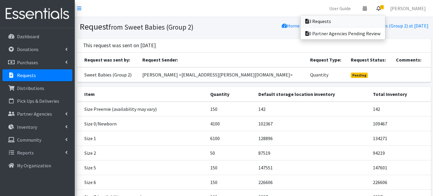
click at [378, 23] on link "3 Requests" at bounding box center [343, 21] width 85 height 12
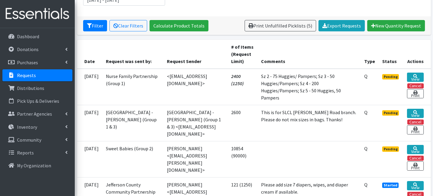
scroll to position [103, 0]
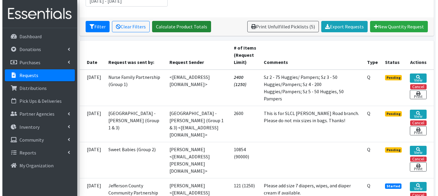
scroll to position [110, 0]
